Goal: Information Seeking & Learning: Learn about a topic

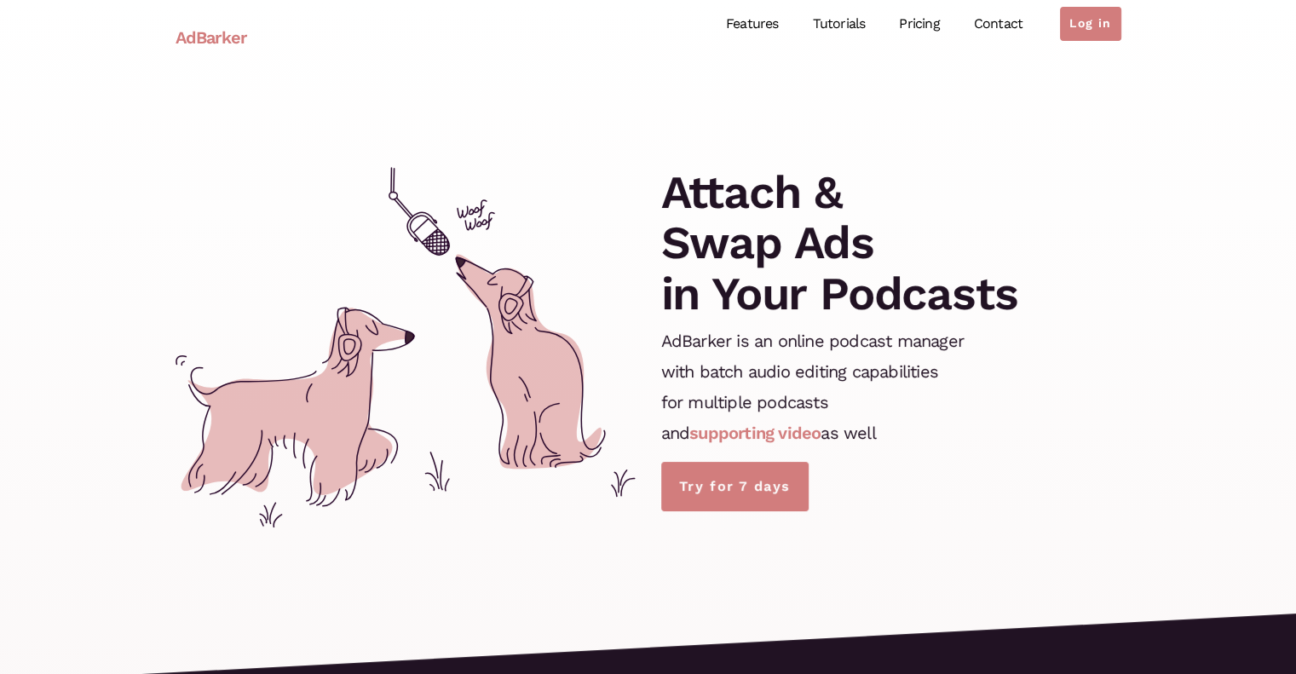
click at [917, 30] on link "Pricing" at bounding box center [919, 24] width 74 height 76
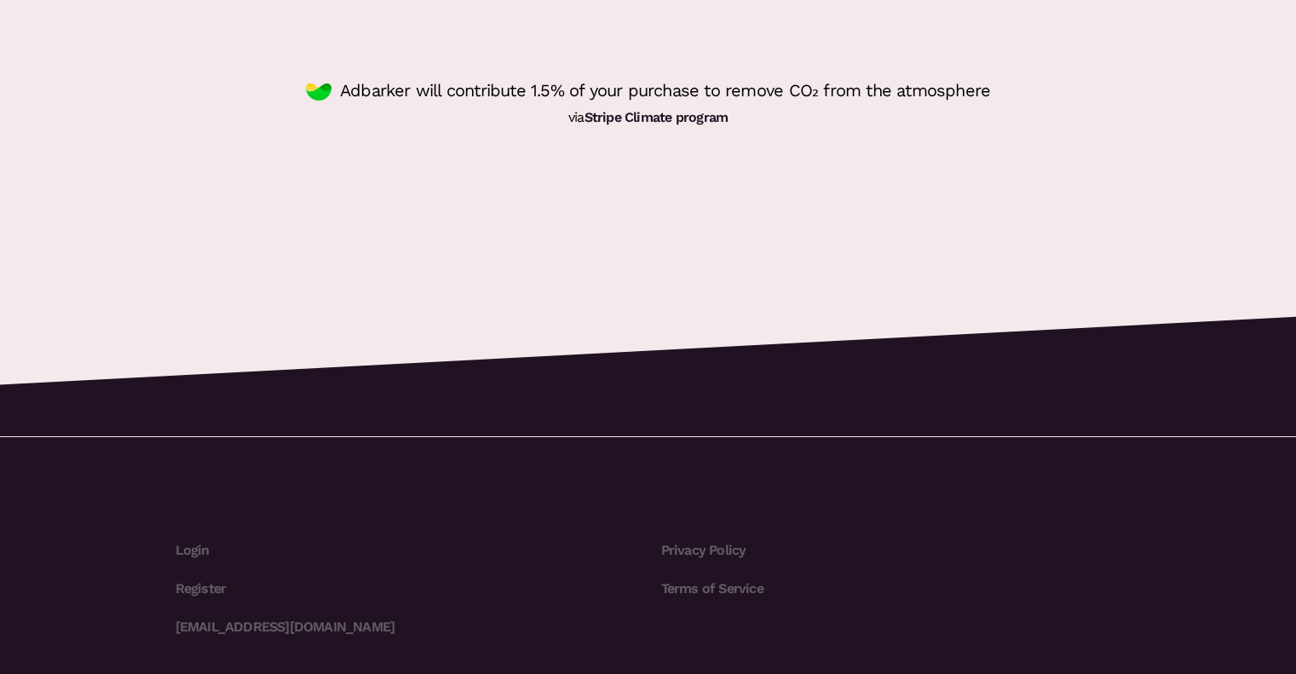
scroll to position [5124, 0]
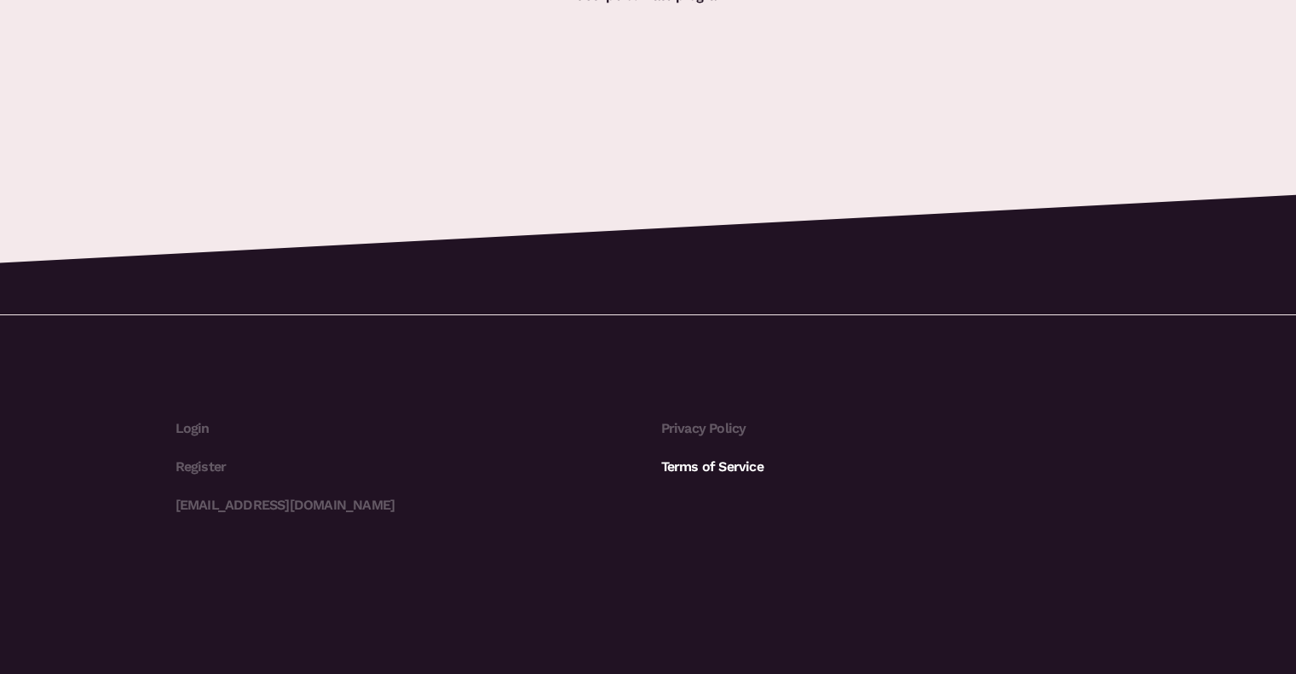
click at [696, 465] on link "Terms of Service" at bounding box center [891, 467] width 460 height 38
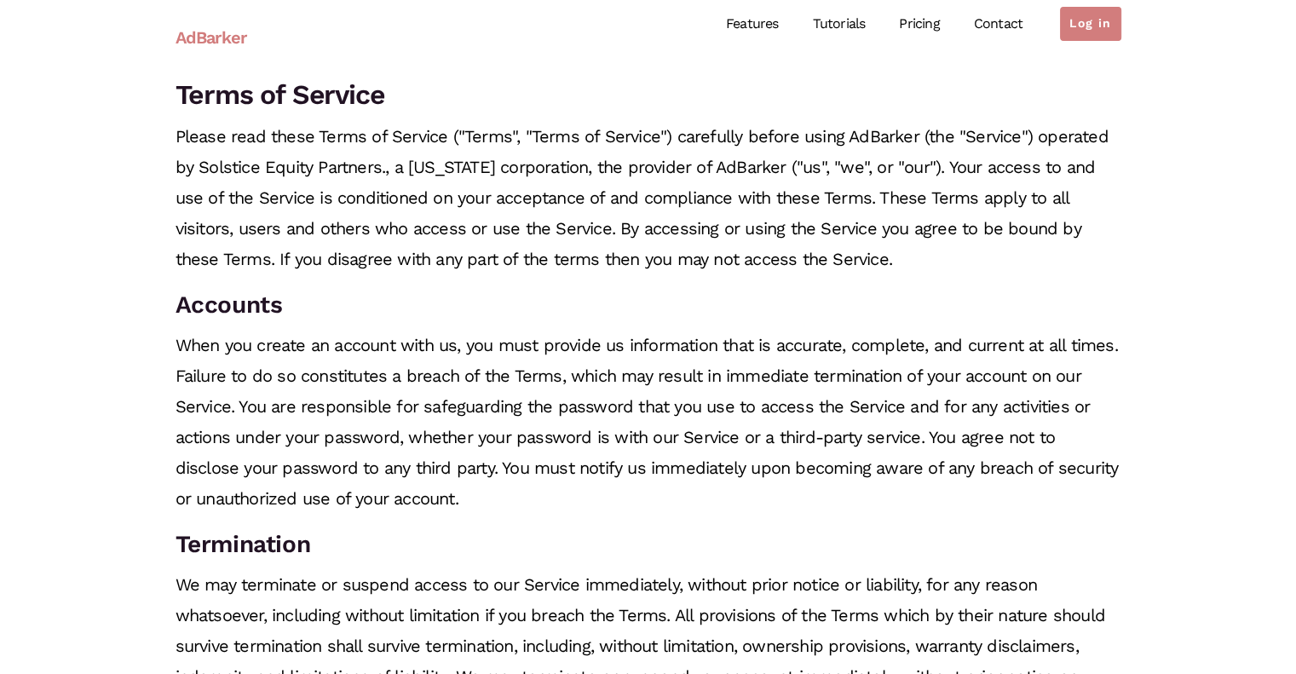
click at [976, 22] on link "Contact" at bounding box center [998, 24] width 83 height 76
click at [988, 35] on link "Contact" at bounding box center [998, 24] width 83 height 76
click at [733, 27] on link "Features" at bounding box center [752, 24] width 87 height 76
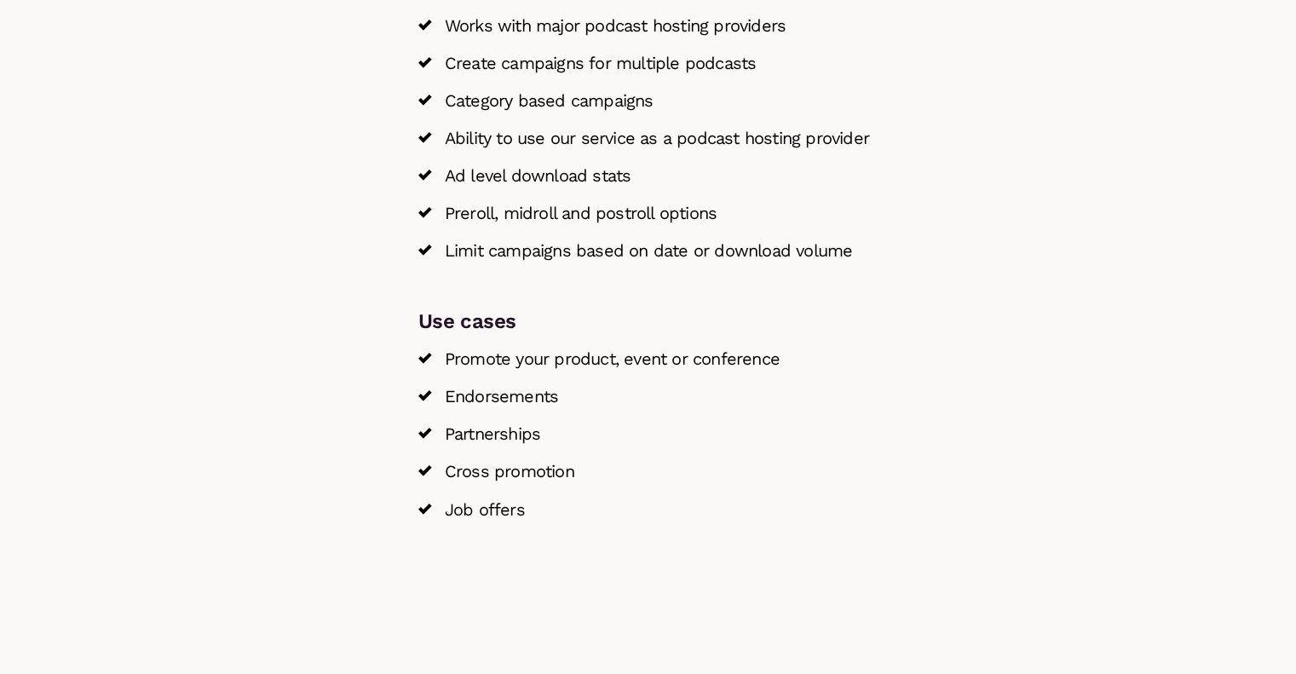
scroll to position [2747, 0]
